Goal: Book appointment/travel/reservation

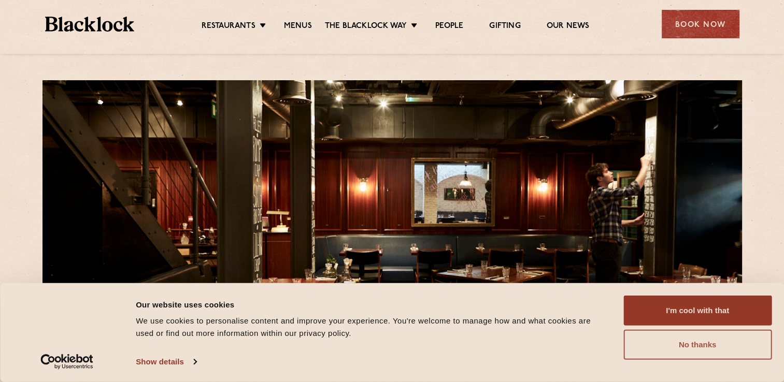
click at [690, 349] on button "No thanks" at bounding box center [697, 345] width 148 height 30
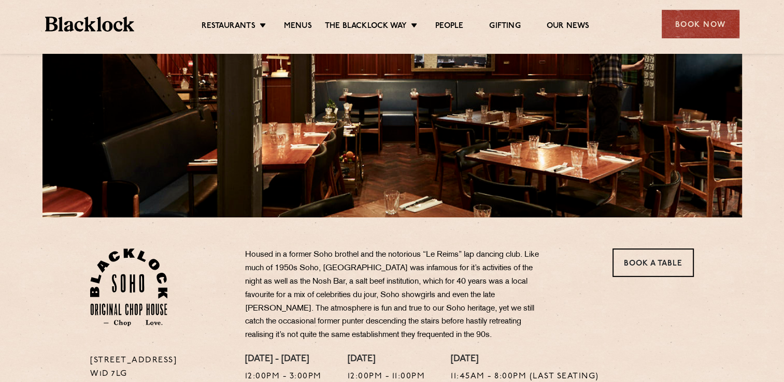
scroll to position [155, 0]
click at [296, 24] on link "Menus" at bounding box center [298, 26] width 28 height 11
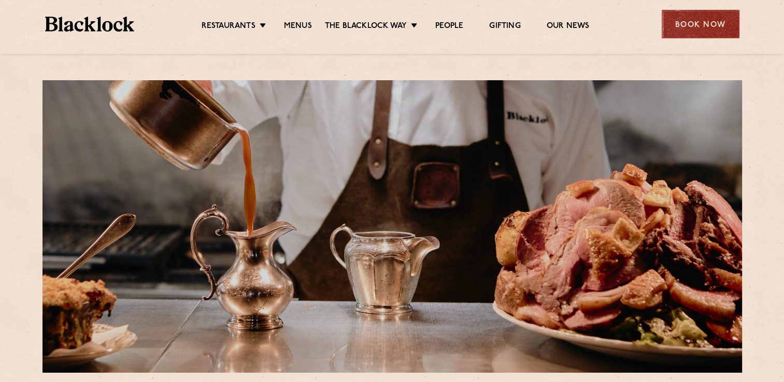
click at [687, 20] on div "Book Now" at bounding box center [701, 24] width 78 height 28
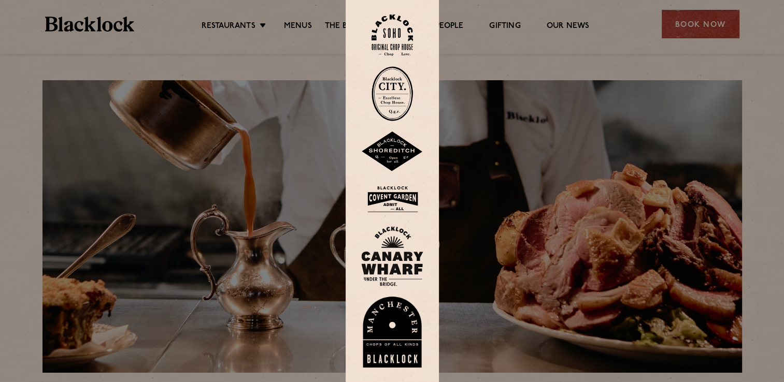
click at [396, 32] on img at bounding box center [391, 36] width 41 height 42
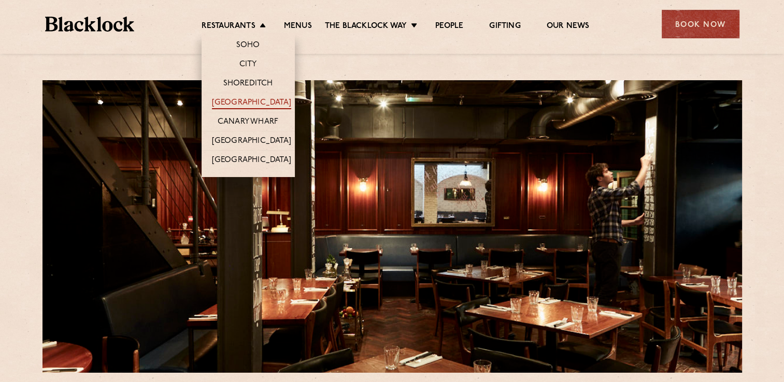
click at [248, 104] on link "[GEOGRAPHIC_DATA]" at bounding box center [251, 103] width 79 height 11
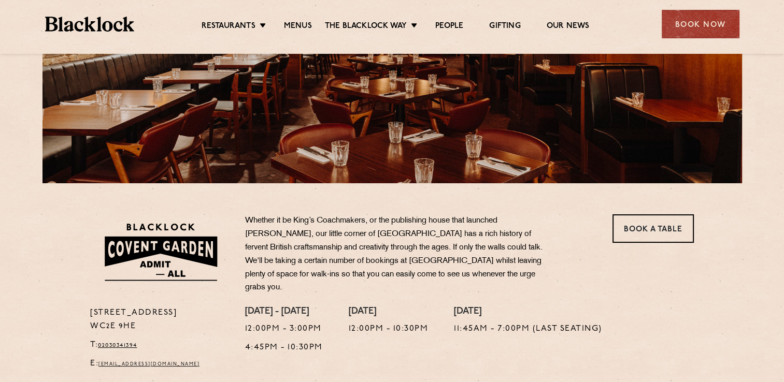
scroll to position [207, 0]
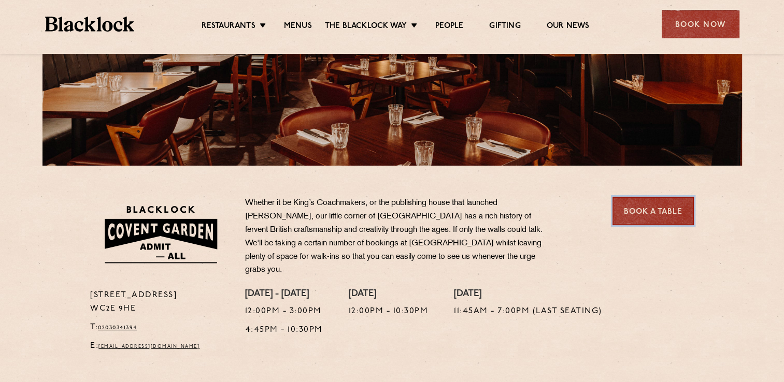
click at [647, 209] on link "Book a Table" at bounding box center [652, 211] width 81 height 28
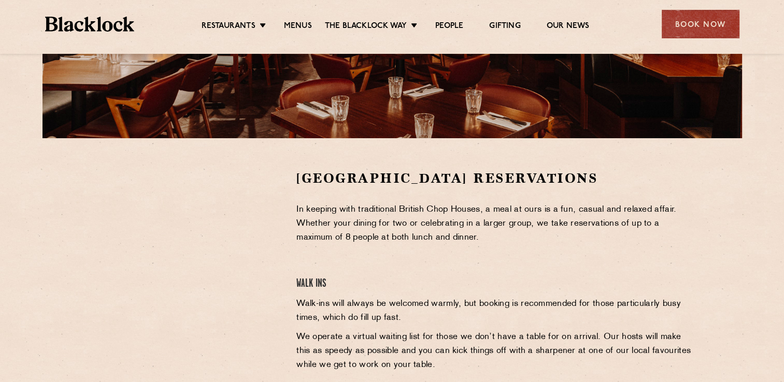
scroll to position [259, 0]
